Goal: Find specific page/section: Find specific page/section

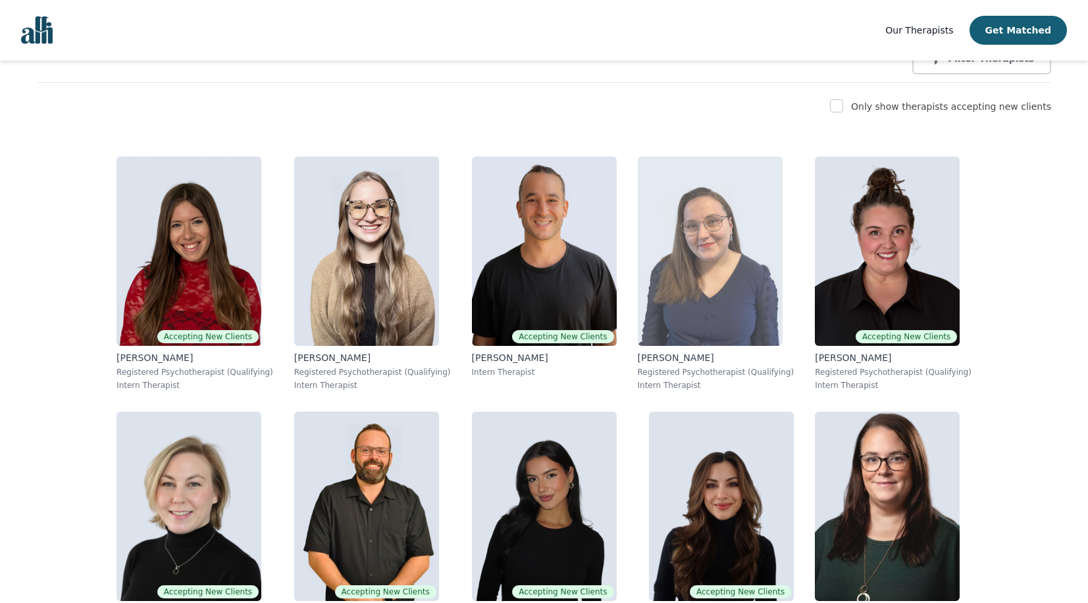
scroll to position [249, 0]
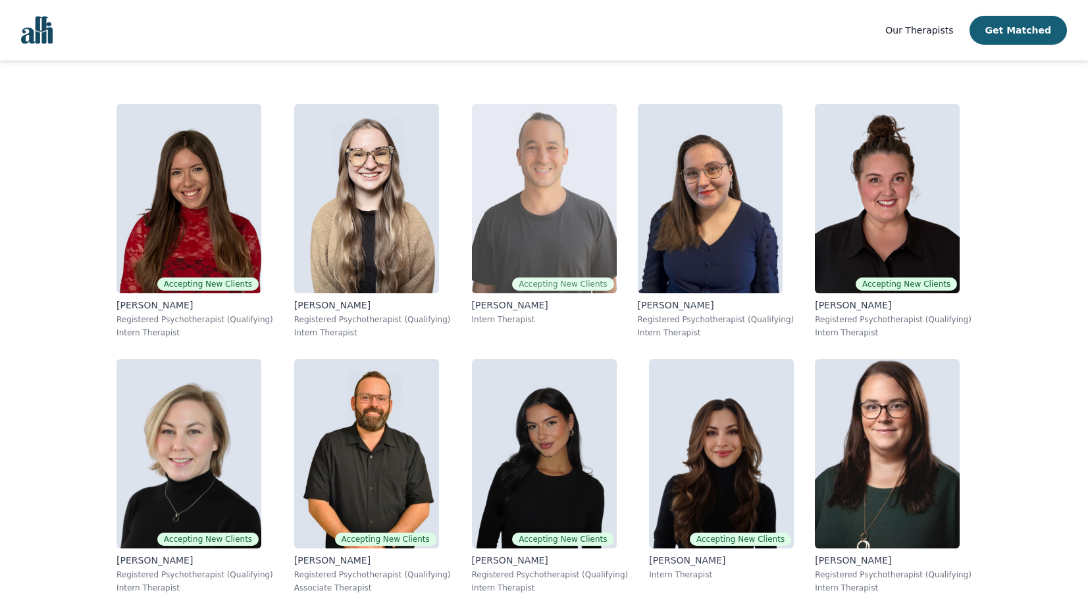
click at [472, 239] on img at bounding box center [544, 198] width 145 height 189
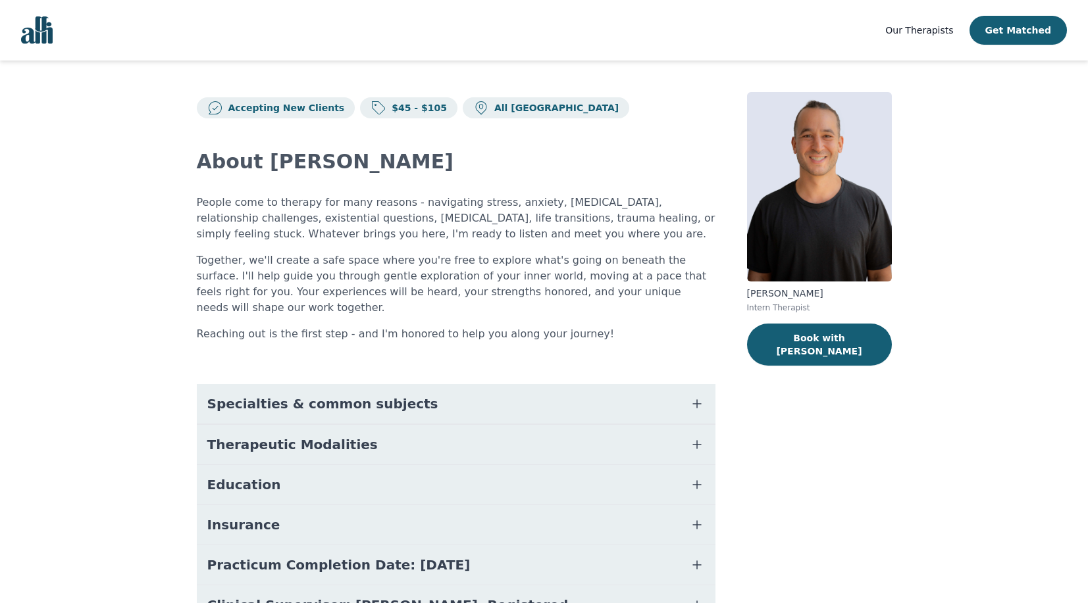
scroll to position [69, 0]
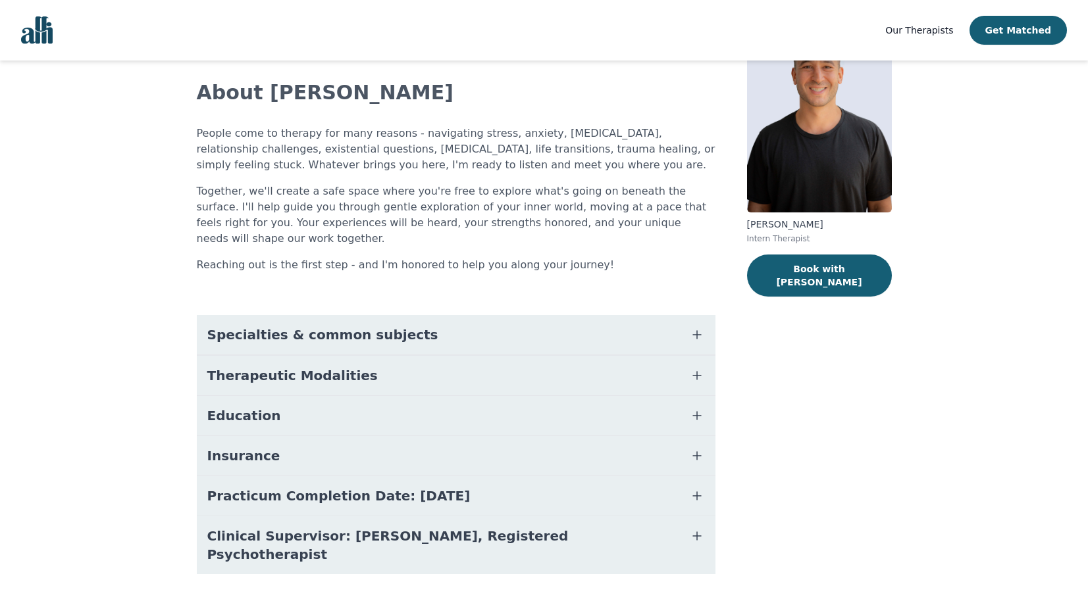
click at [366, 326] on span "Specialties & common subjects" at bounding box center [322, 335] width 231 height 18
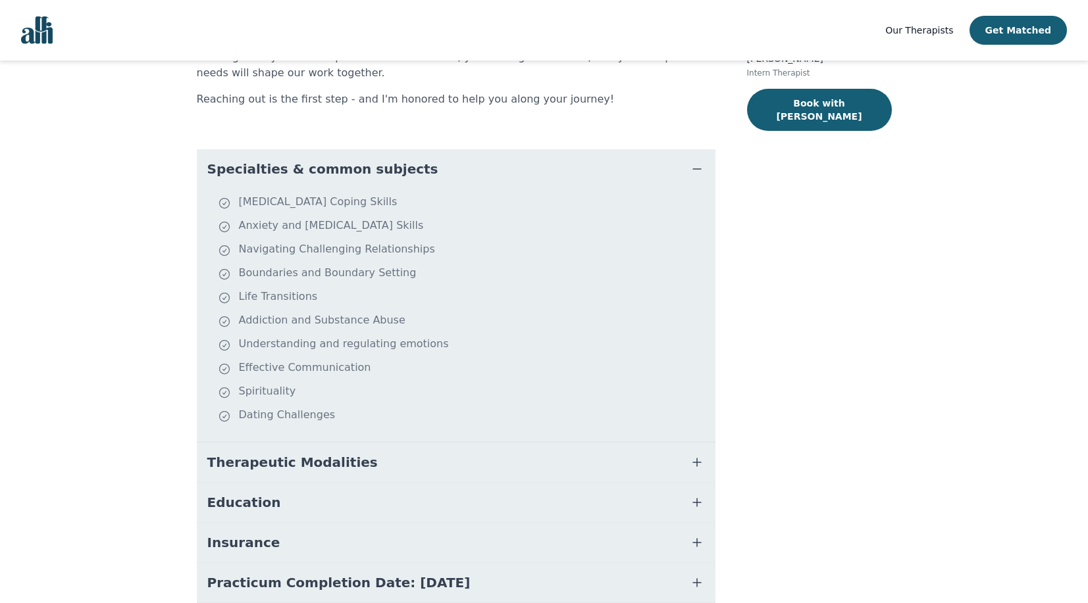
scroll to position [315, 0]
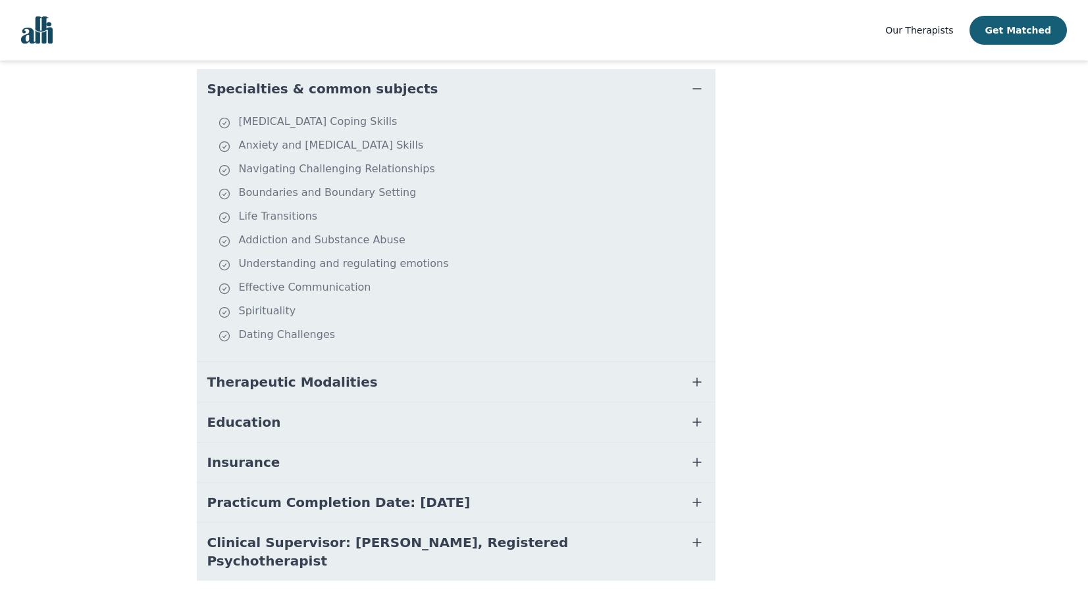
click at [367, 375] on button "Therapeutic Modalities" at bounding box center [456, 382] width 518 height 39
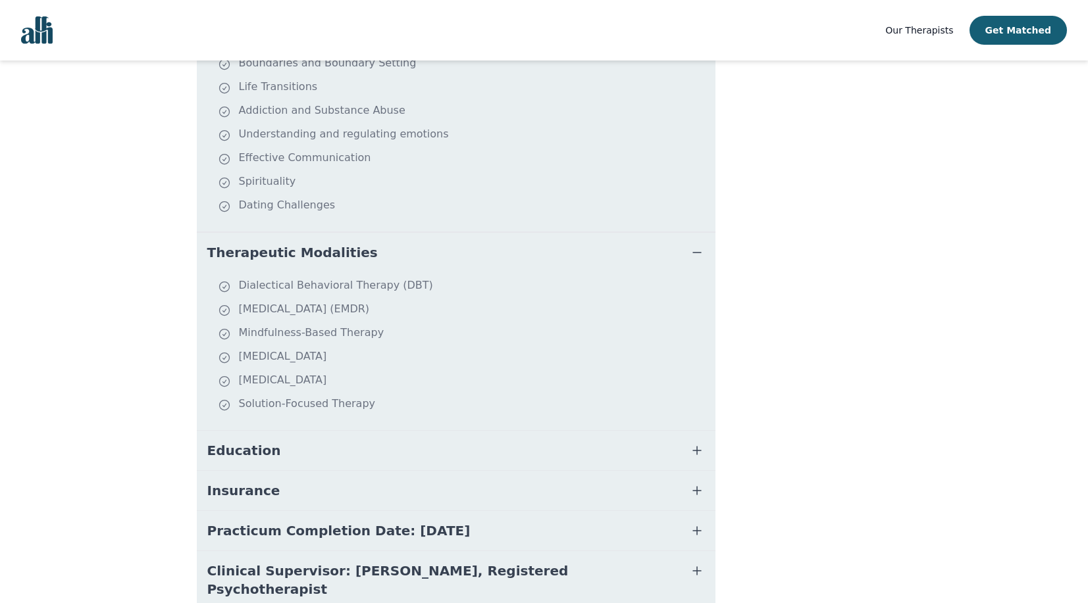
scroll to position [480, 0]
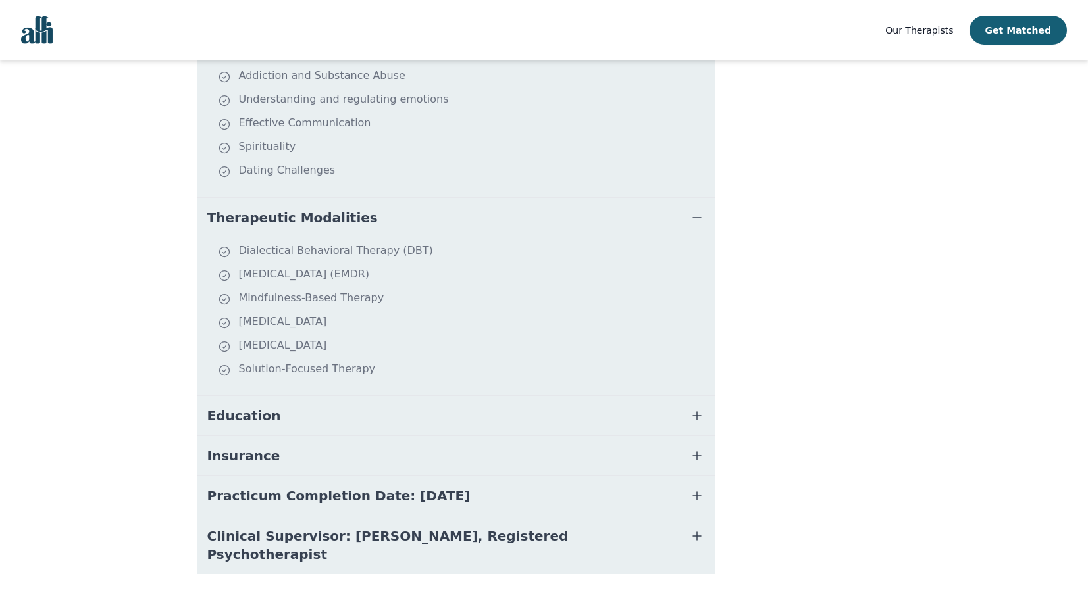
click at [324, 397] on button "Education" at bounding box center [456, 415] width 518 height 39
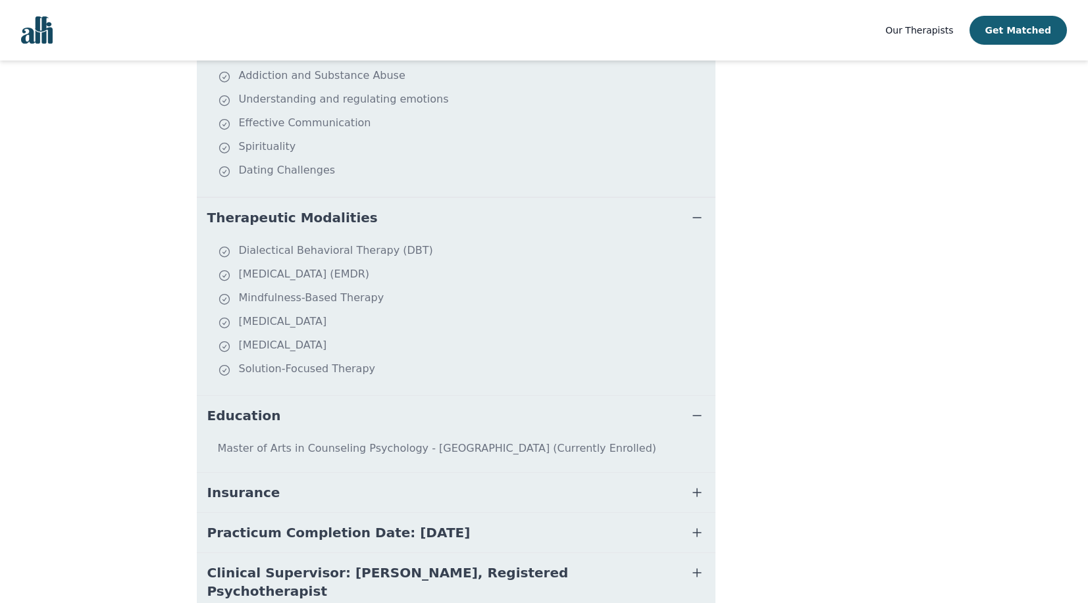
scroll to position [516, 0]
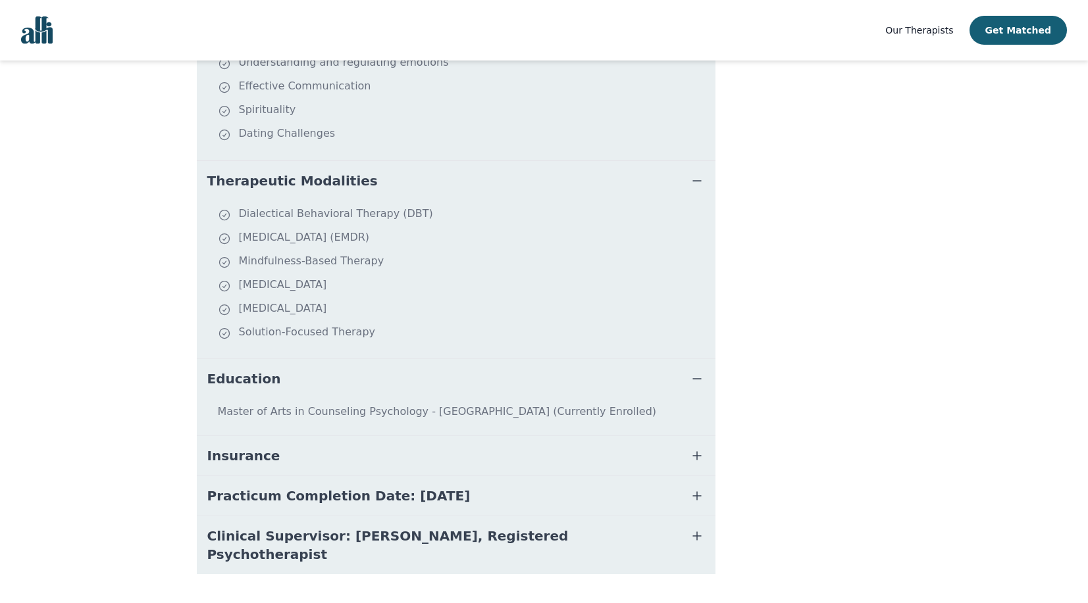
click at [349, 442] on button "Insurance" at bounding box center [456, 455] width 518 height 39
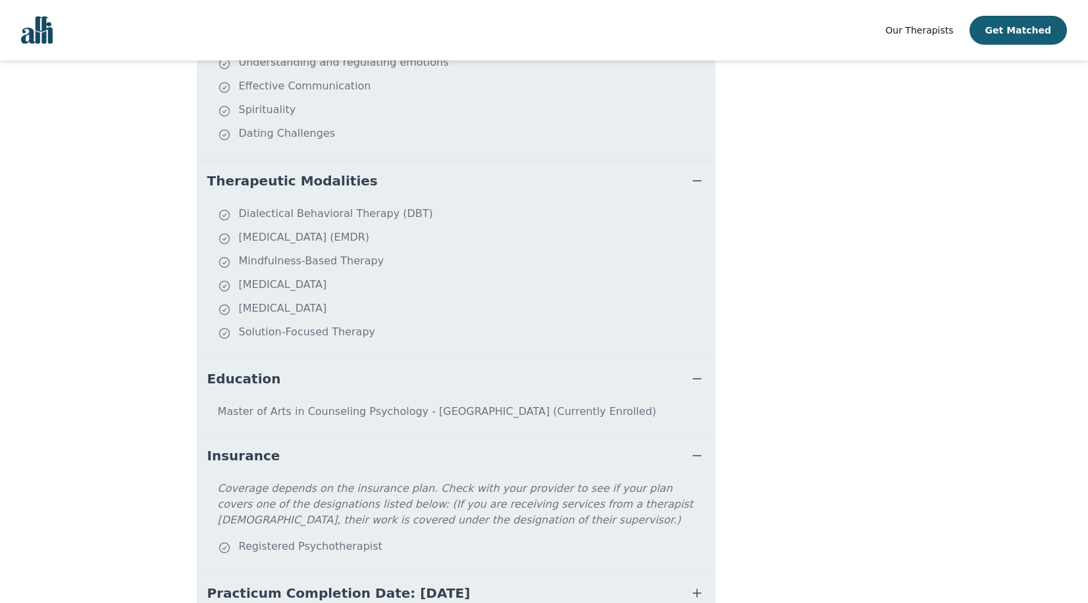
scroll to position [614, 0]
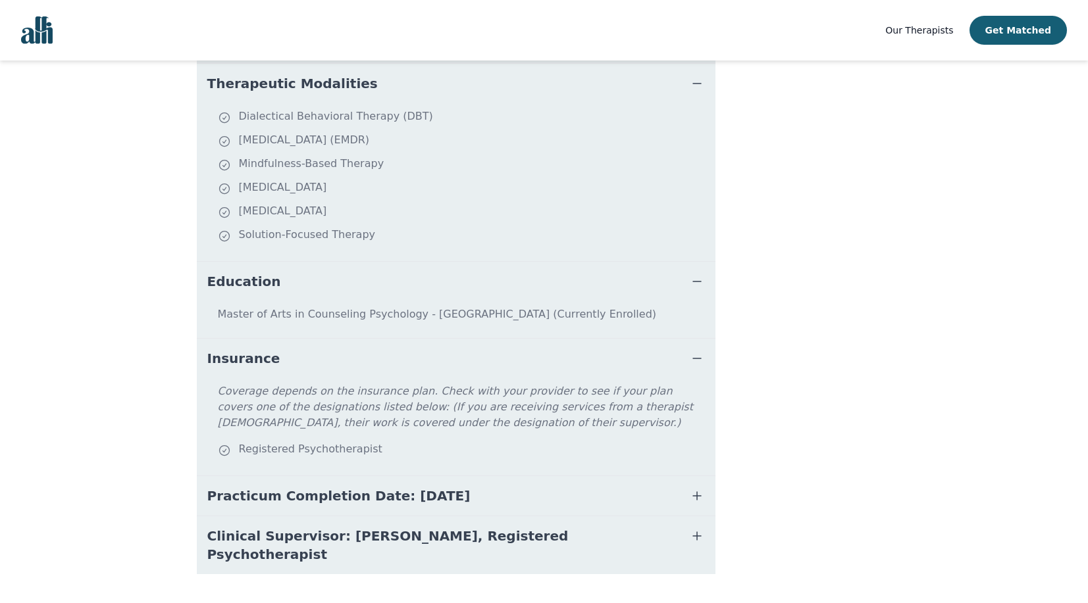
click at [344, 487] on span "Practicum Completion Date: [DATE]" at bounding box center [338, 496] width 263 height 18
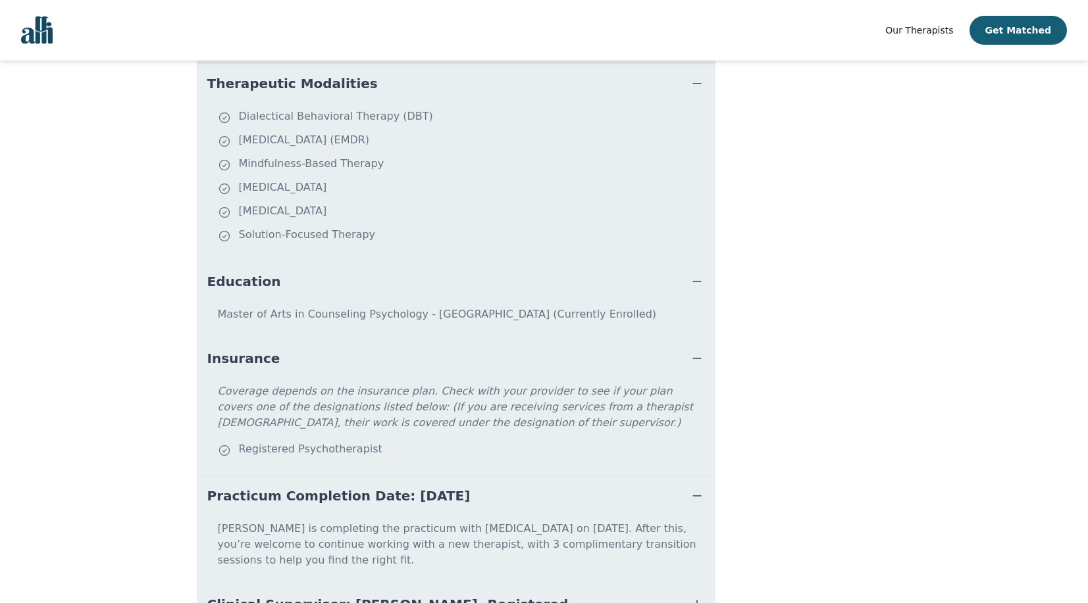
scroll to position [666, 0]
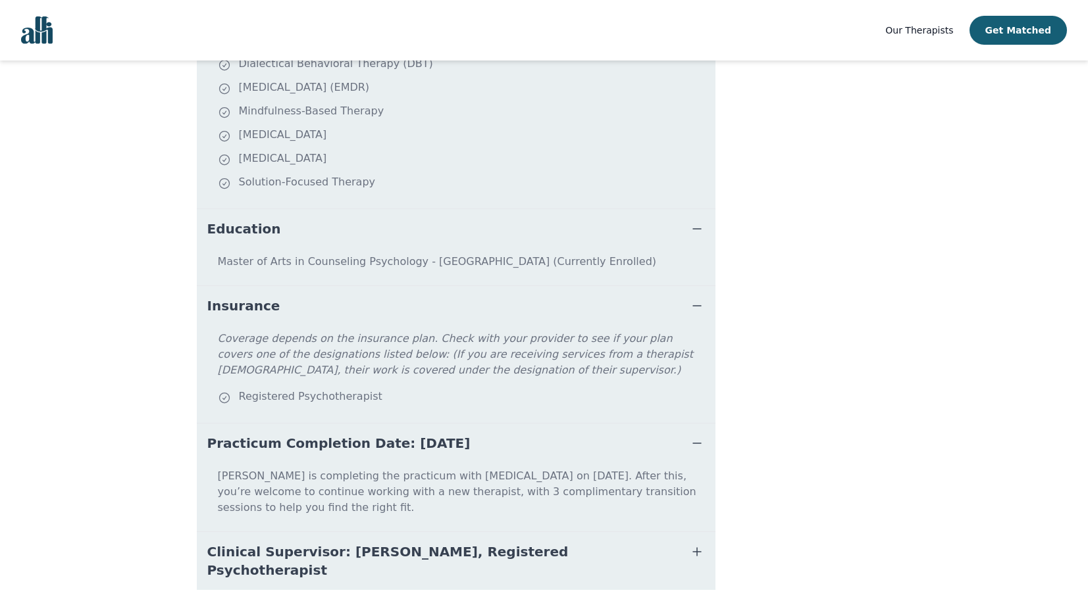
click at [377, 543] on span "Clinical Supervisor: [PERSON_NAME], Registered Psychotherapist" at bounding box center [440, 561] width 466 height 37
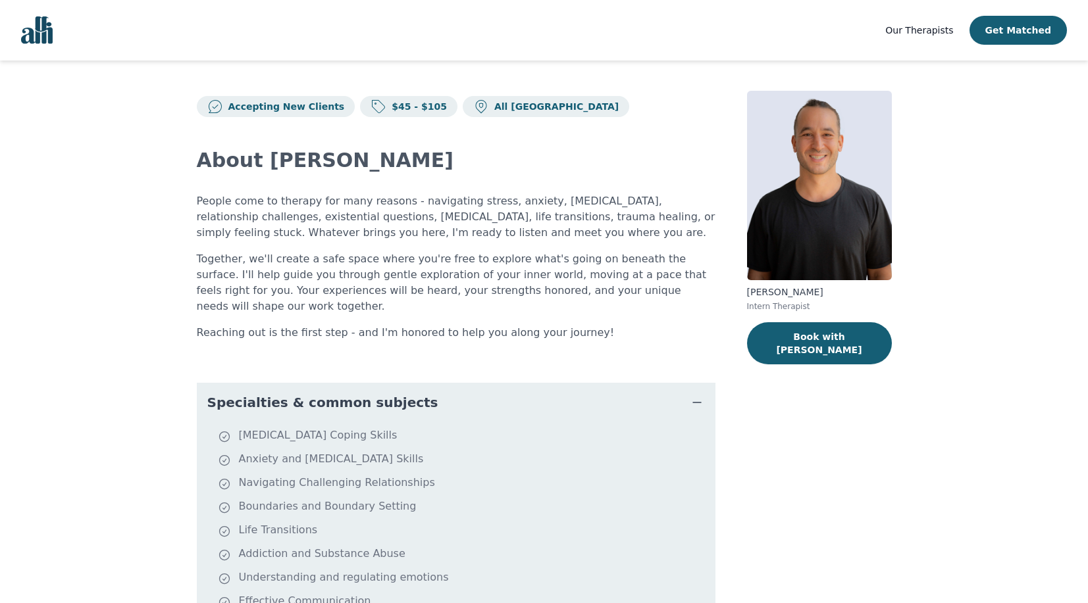
scroll to position [0, 0]
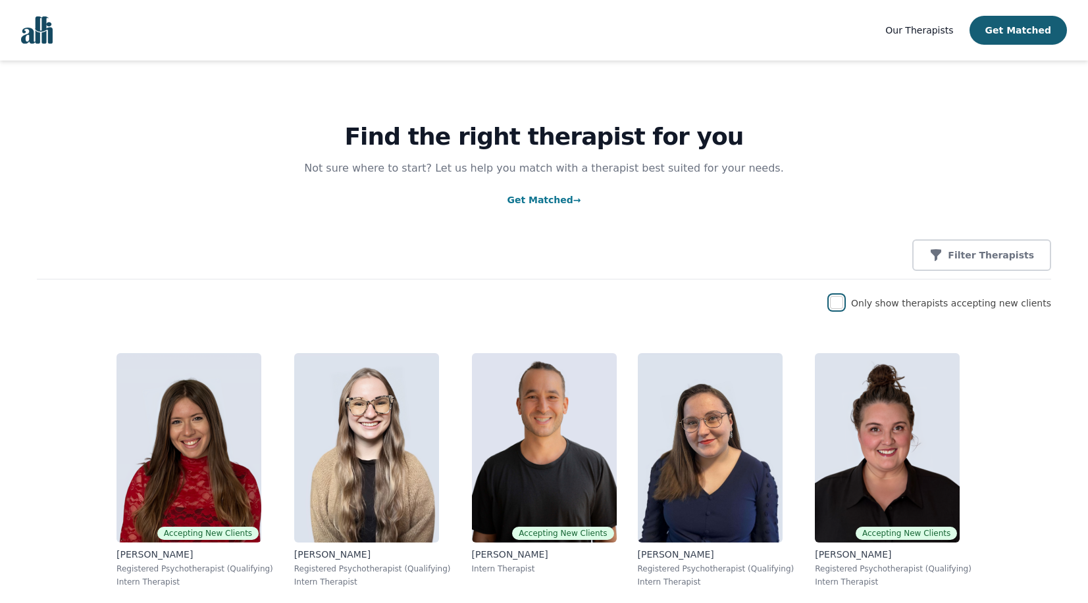
click at [843, 301] on input "checkbox" at bounding box center [836, 302] width 13 height 13
checkbox input "true"
